Goal: Task Accomplishment & Management: Manage account settings

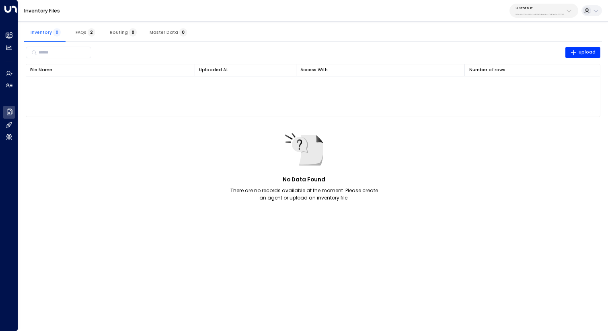
click at [544, 10] on div "U Store It 58c4b32c-92b1-4356-be9b-1247e2c02228" at bounding box center [539, 11] width 49 height 10
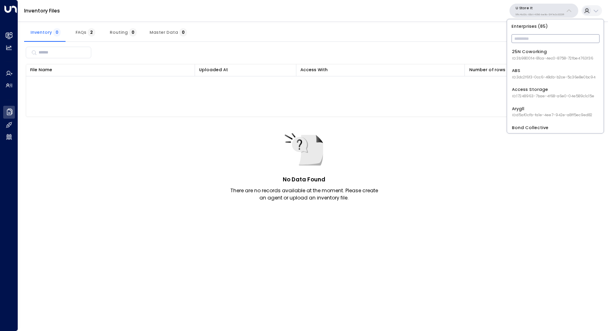
click at [533, 41] on input "text" at bounding box center [555, 38] width 88 height 13
type input "**********"
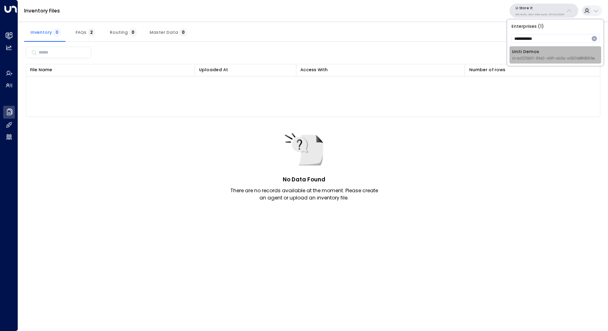
click at [534, 61] on li "Uniti Demos ID: 4c025b01-9fa0-46ff-ab3a-a620b886896e" at bounding box center [555, 54] width 92 height 17
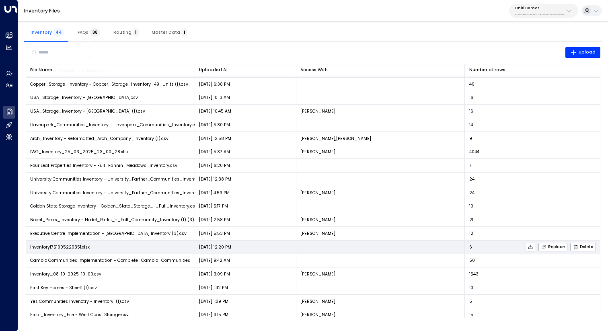
scroll to position [149, 0]
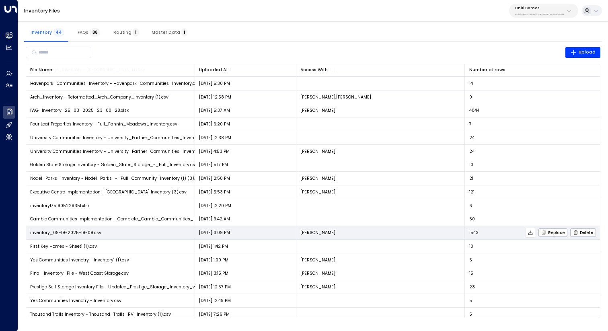
click at [529, 233] on icon at bounding box center [530, 233] width 6 height 6
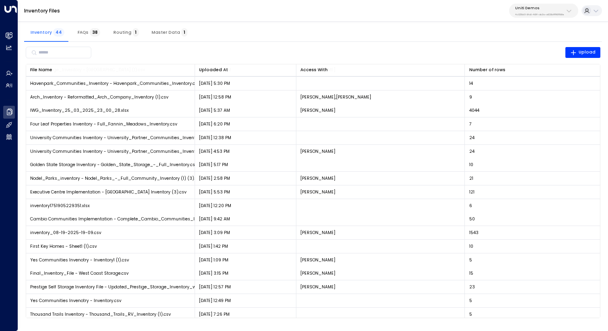
click at [421, 23] on div "Inventory 44 FAQs 38 Routing 1 Master Data 1" at bounding box center [312, 32] width 577 height 19
click at [553, 9] on p "Uniti Demos" at bounding box center [539, 8] width 49 height 5
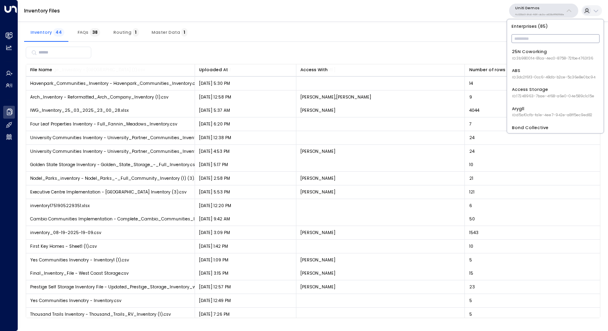
click at [533, 40] on input "text" at bounding box center [555, 38] width 88 height 13
type input "***"
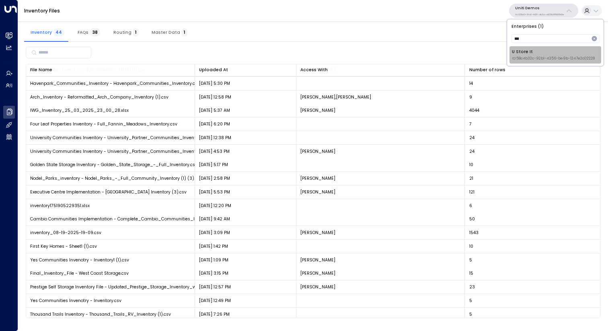
click at [530, 55] on div "U Store It ID: 58c4b32c-92b1-4356-be9b-1247e2c02228" at bounding box center [552, 55] width 83 height 12
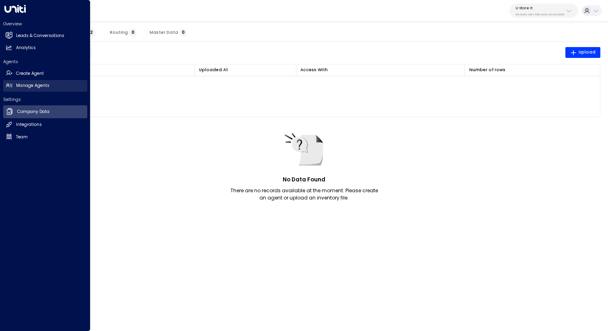
click at [27, 86] on h2 "Manage Agents" at bounding box center [32, 85] width 33 height 6
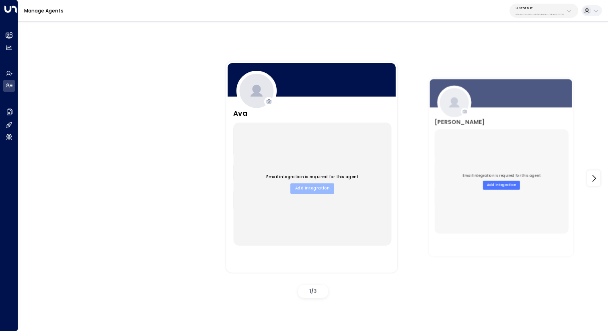
click at [311, 183] on button "Add Integration" at bounding box center [312, 188] width 44 height 10
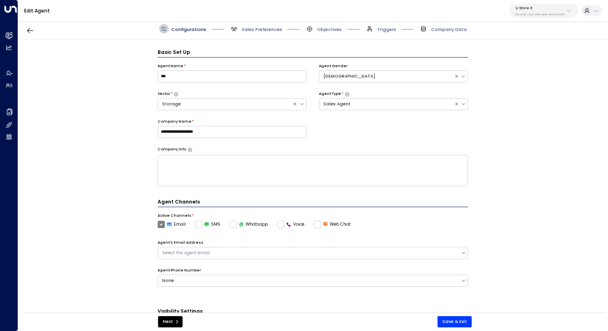
scroll to position [9, 0]
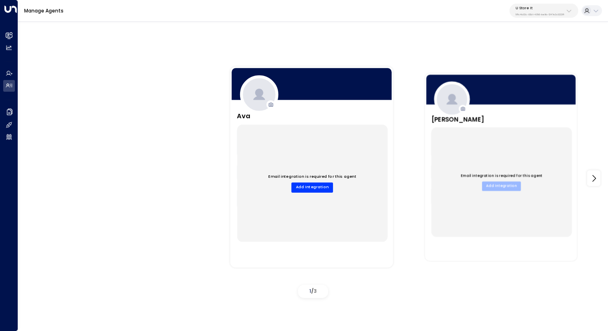
click at [499, 185] on button "Add Integration" at bounding box center [501, 185] width 39 height 9
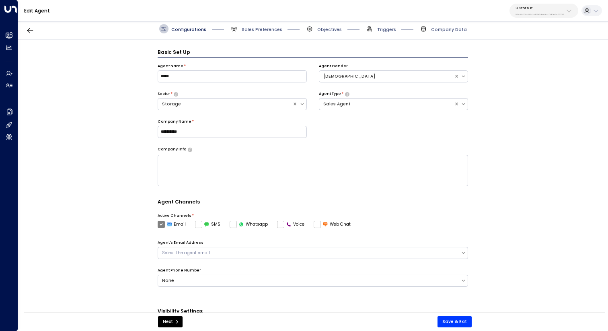
scroll to position [9, 0]
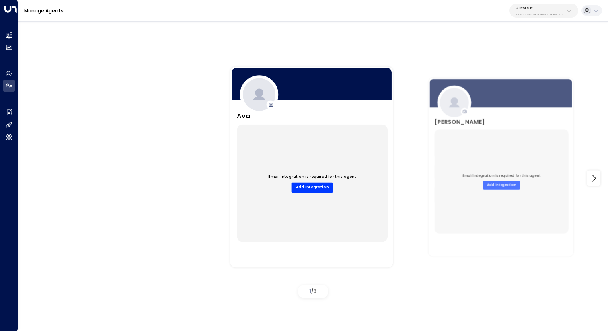
click at [543, 13] on p "58c4b32c-92b1-4356-be9b-1247e2c02228" at bounding box center [539, 14] width 49 height 3
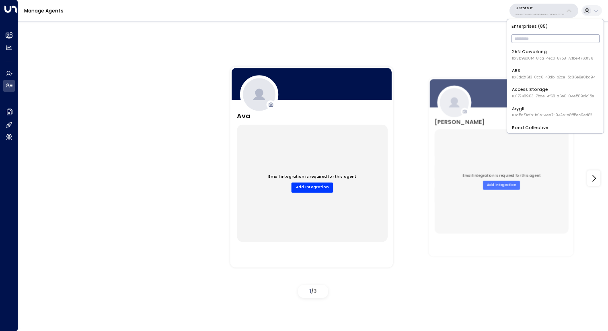
click at [542, 35] on input "text" at bounding box center [555, 38] width 88 height 13
type input "*"
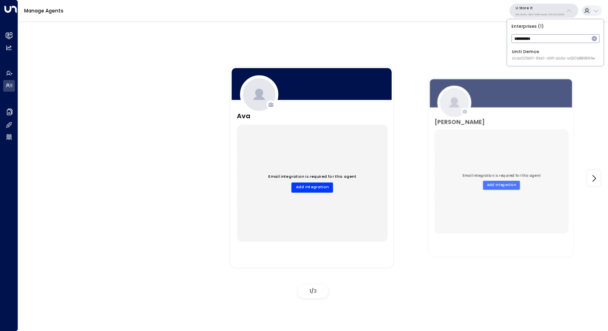
type input "**********"
click at [548, 47] on li "Uniti Demos ID: 4c025b01-9fa0-46ff-ab3a-a620b886896e" at bounding box center [555, 54] width 92 height 17
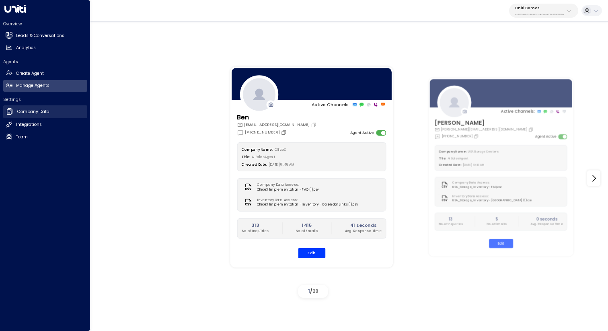
click at [41, 108] on link "Company Data Company Data" at bounding box center [45, 111] width 84 height 13
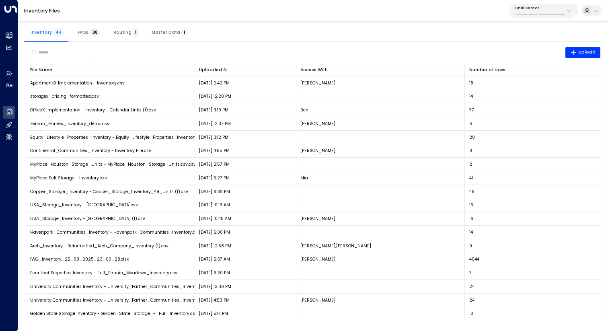
click at [530, 8] on p "Uniti Demos" at bounding box center [539, 8] width 49 height 5
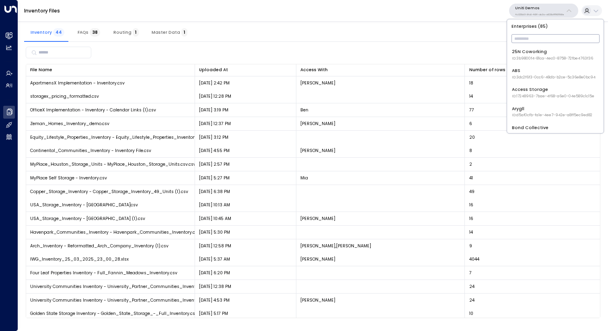
click at [536, 41] on input "text" at bounding box center [555, 38] width 88 height 13
type input "***"
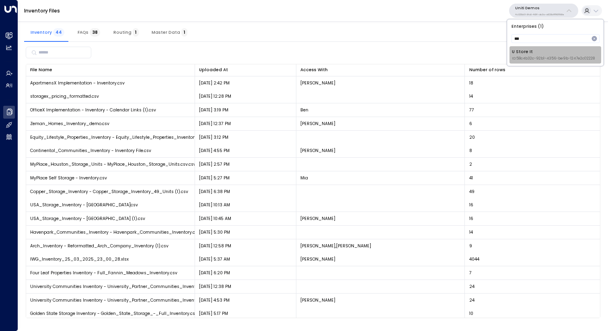
click at [542, 50] on div "U Store It ID: 58c4b32c-92b1-4356-be9b-1247e2c02228" at bounding box center [552, 55] width 83 height 12
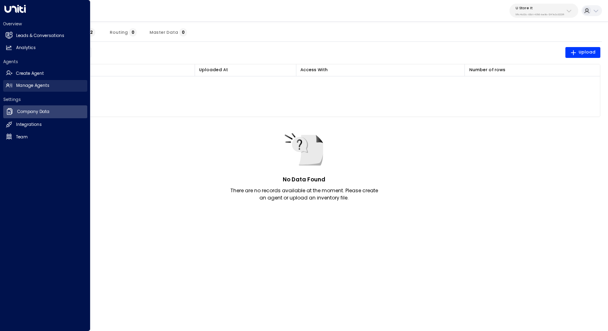
click at [38, 84] on h2 "Manage Agents" at bounding box center [32, 85] width 33 height 6
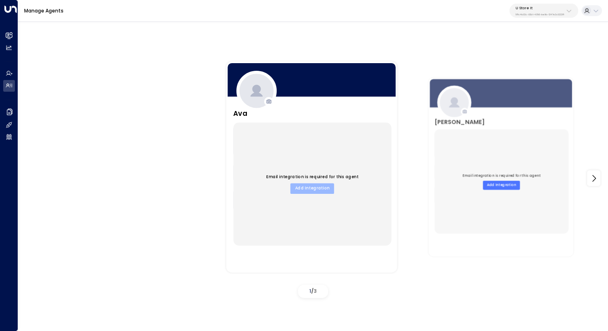
click at [308, 192] on button "Add Integration" at bounding box center [312, 188] width 44 height 10
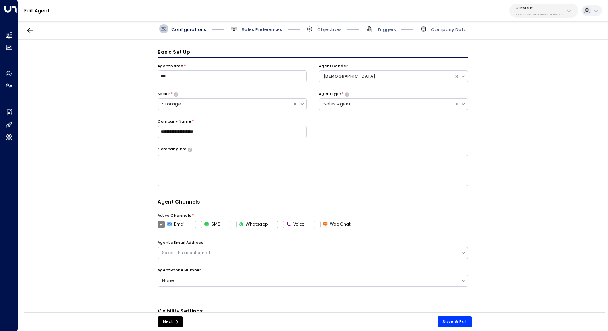
click at [253, 29] on span "Sales Preferences" at bounding box center [261, 30] width 41 height 6
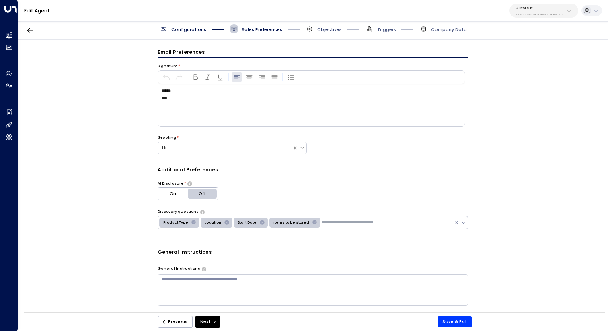
click at [327, 28] on span "Objectives" at bounding box center [329, 30] width 25 height 6
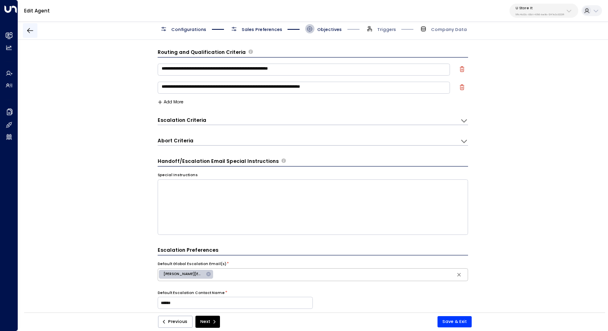
click at [31, 28] on icon "button" at bounding box center [30, 31] width 8 height 8
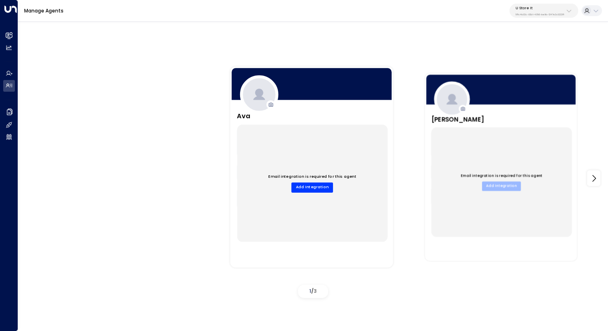
click at [503, 184] on button "Add Integration" at bounding box center [501, 185] width 39 height 9
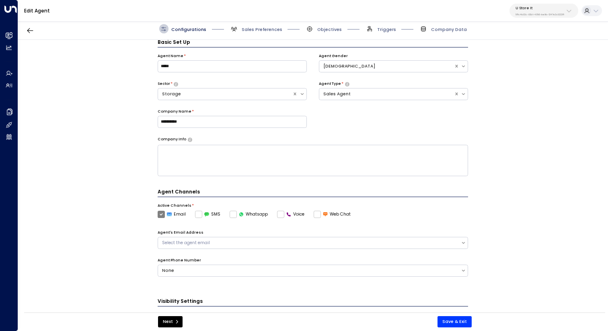
scroll to position [160, 0]
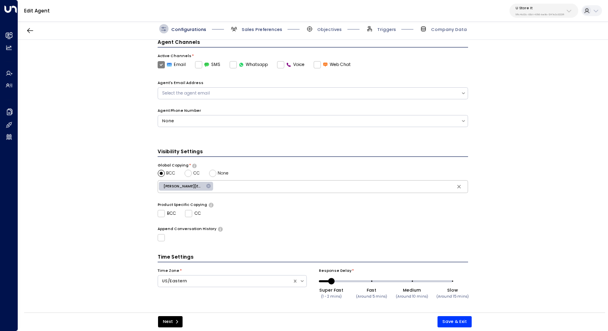
click at [266, 29] on span "Sales Preferences" at bounding box center [261, 30] width 41 height 6
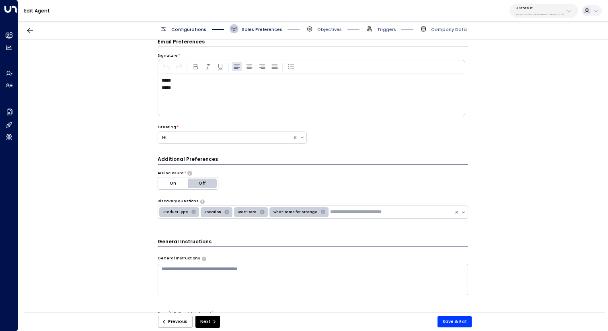
scroll to position [9, 0]
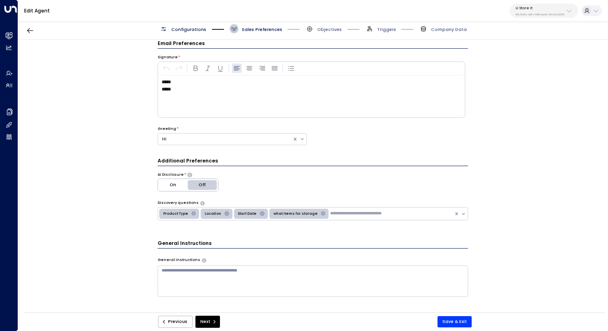
click at [108, 76] on div "Email Preferences Signature * ***** ***** Greeting * Hi Additional Preferences …" at bounding box center [312, 178] width 589 height 276
click at [33, 35] on button "button" at bounding box center [30, 30] width 14 height 14
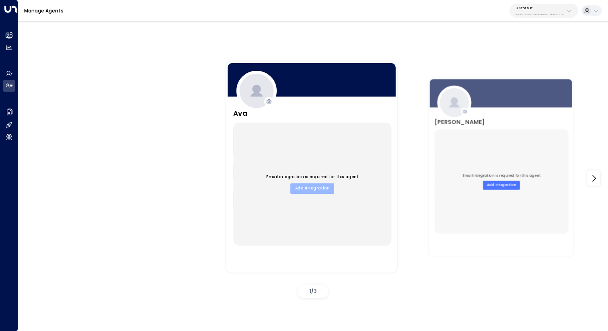
click at [308, 188] on button "Add Integration" at bounding box center [312, 188] width 44 height 10
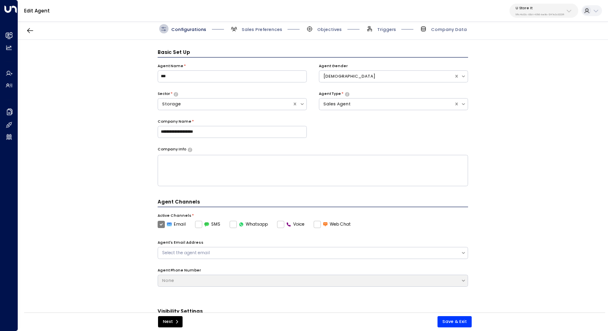
scroll to position [9, 0]
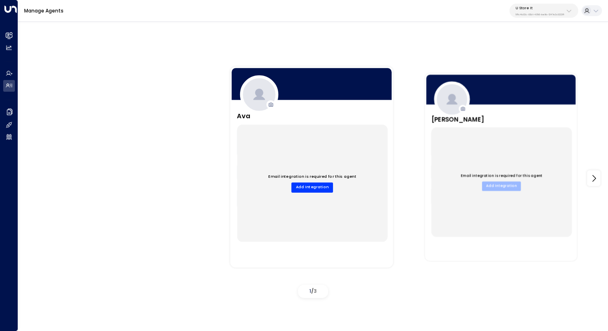
click at [501, 186] on button "Add Integration" at bounding box center [501, 185] width 39 height 9
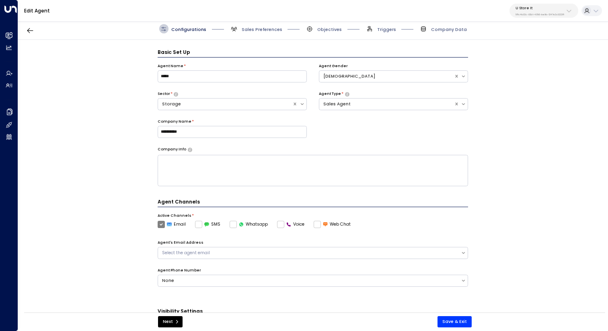
scroll to position [9, 0]
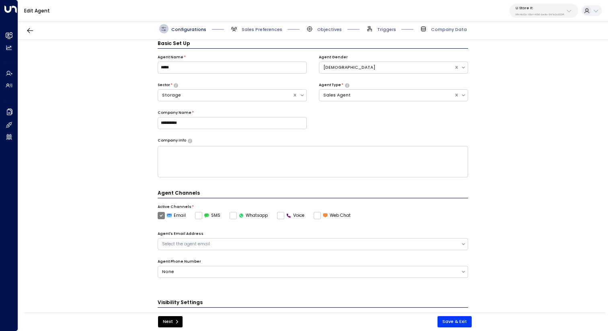
click at [115, 112] on div "**********" at bounding box center [312, 178] width 589 height 276
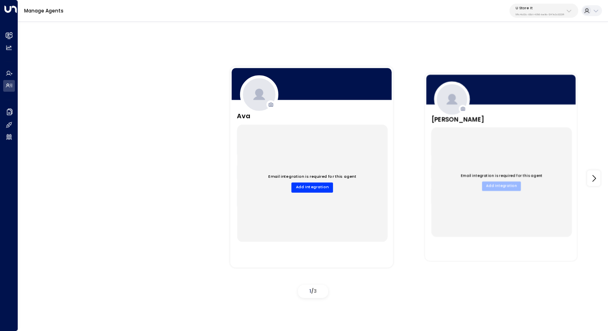
click at [504, 187] on button "Add Integration" at bounding box center [501, 185] width 39 height 9
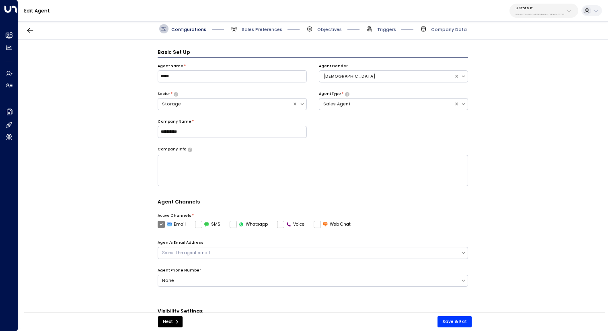
scroll to position [9, 0]
